Goal: Task Accomplishment & Management: Manage account settings

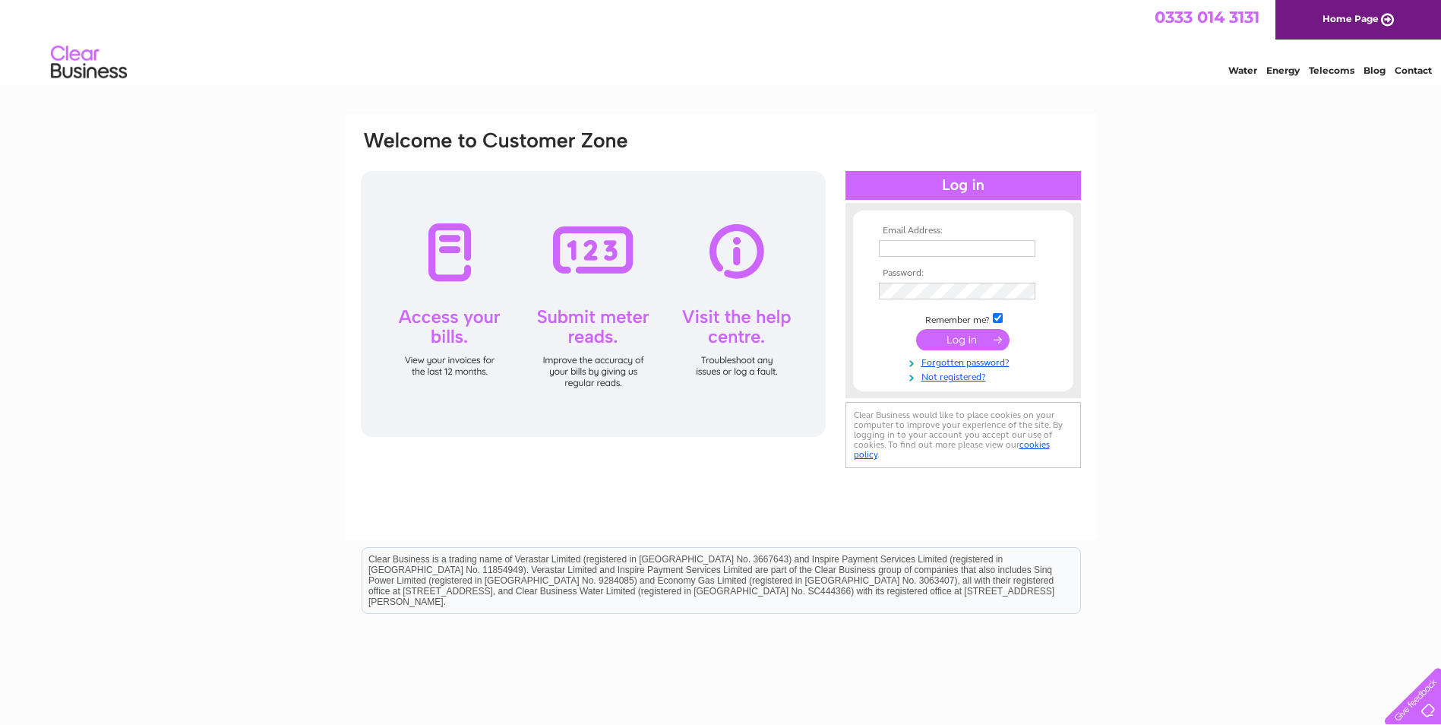
type input "[PERSON_NAME][EMAIL_ADDRESS][DOMAIN_NAME]"
click at [979, 189] on div at bounding box center [962, 185] width 235 height 29
click at [976, 338] on input "submit" at bounding box center [962, 339] width 93 height 21
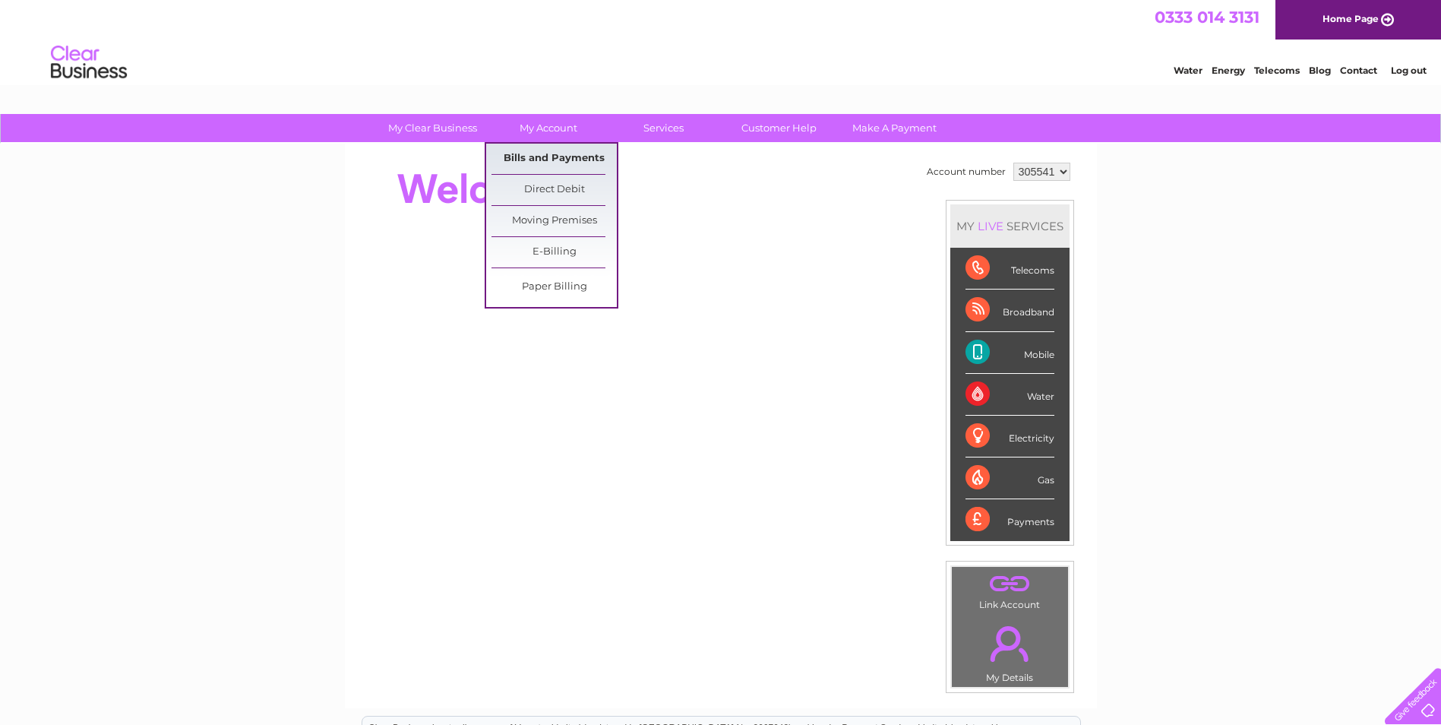
click at [564, 157] on link "Bills and Payments" at bounding box center [553, 159] width 125 height 30
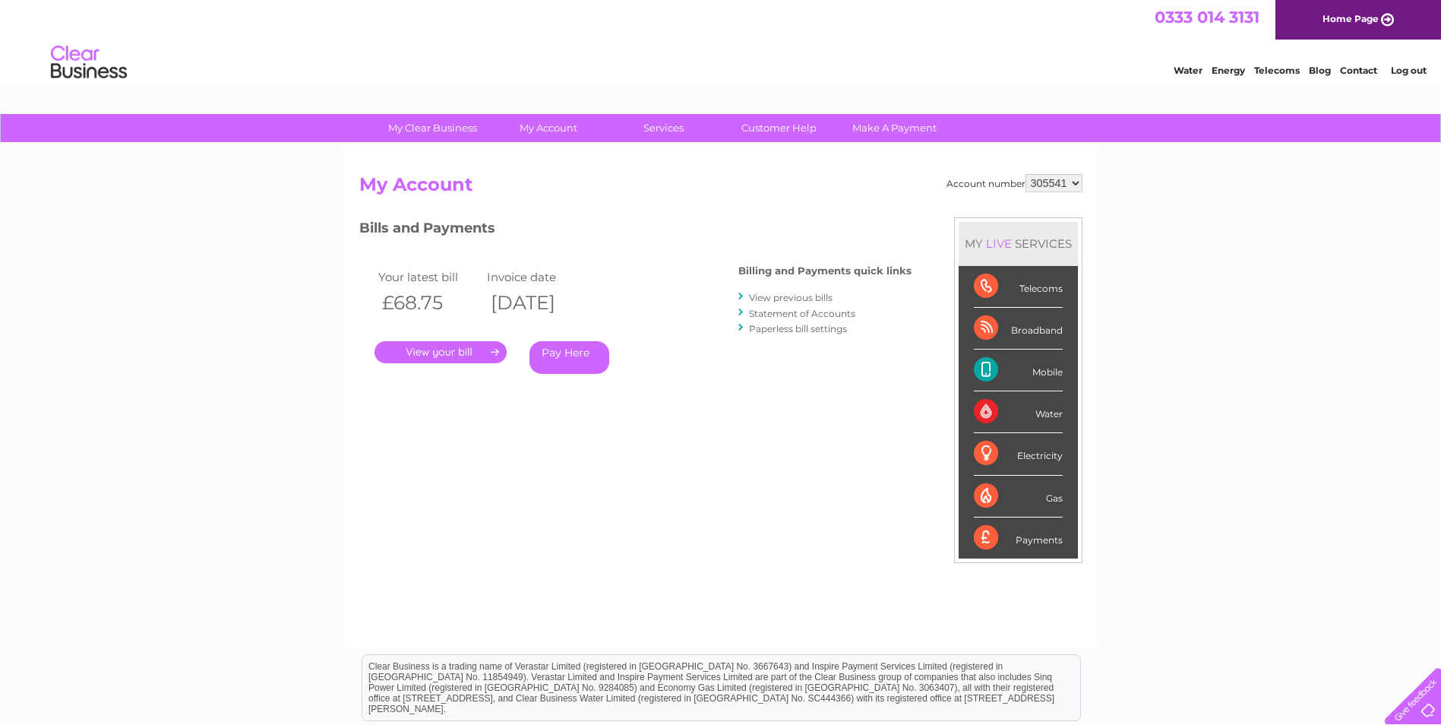
click at [443, 343] on link "." at bounding box center [440, 352] width 132 height 22
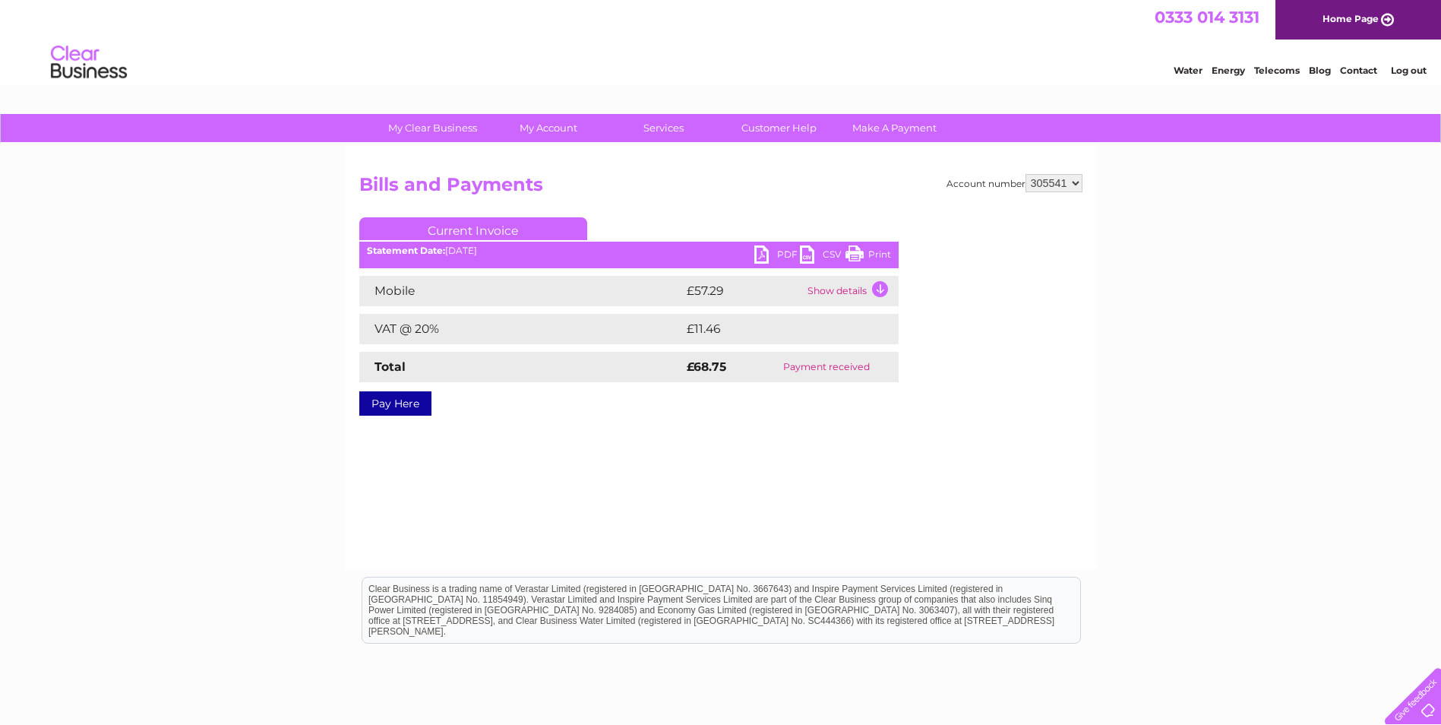
click at [775, 248] on link "PDF" at bounding box center [777, 256] width 46 height 22
